Goal: Task Accomplishment & Management: Manage account settings

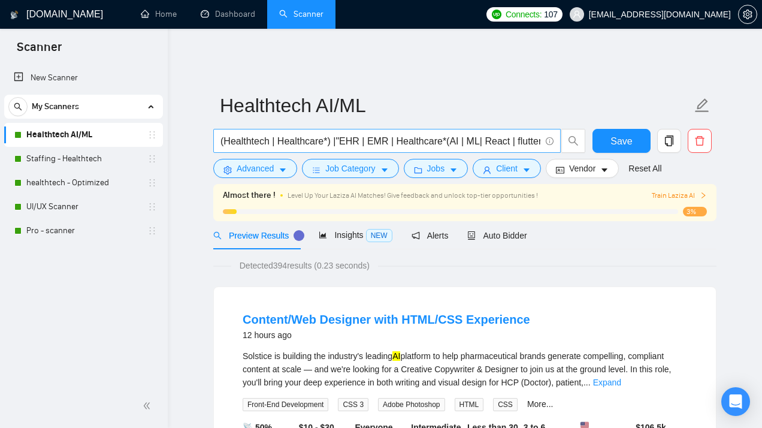
scroll to position [11, 0]
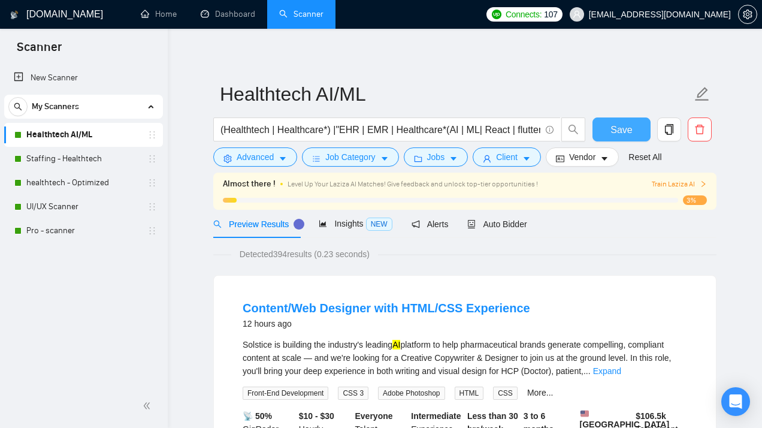
click at [604, 123] on button "Save" at bounding box center [622, 129] width 58 height 24
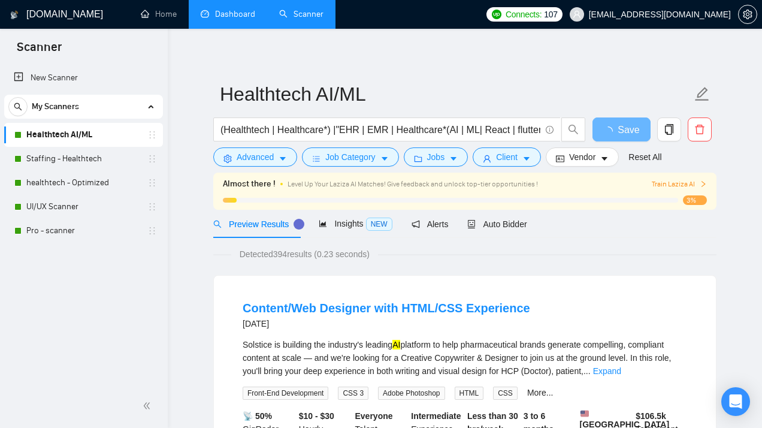
click at [221, 14] on link "Dashboard" at bounding box center [228, 14] width 55 height 10
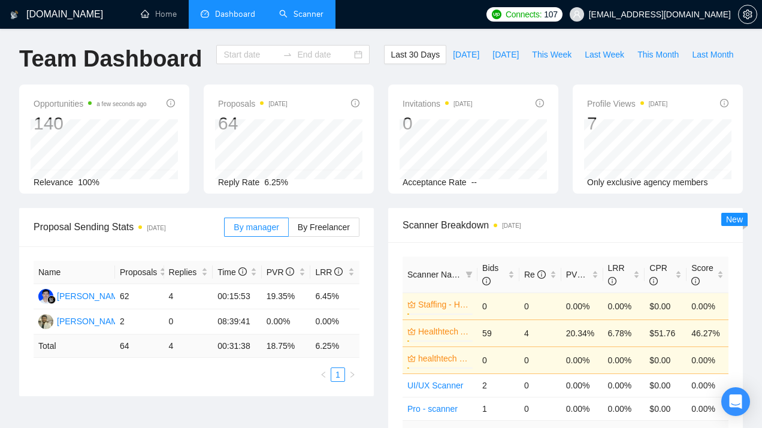
type input "[DATE]"
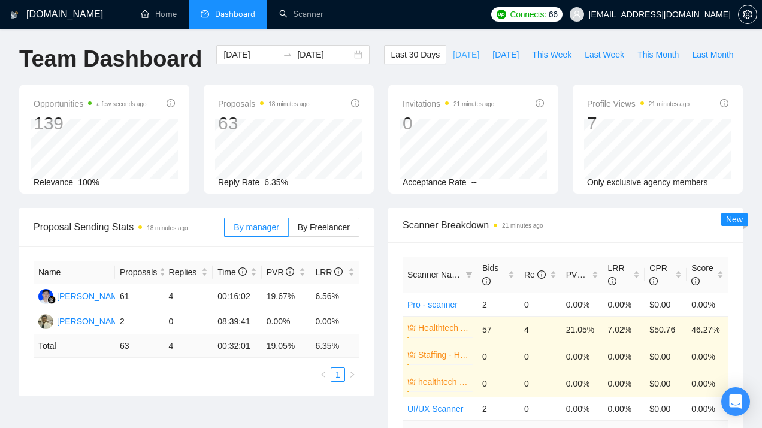
click at [453, 61] on span "[DATE]" at bounding box center [466, 54] width 26 height 13
type input "[DATE]"
